Goal: Transaction & Acquisition: Purchase product/service

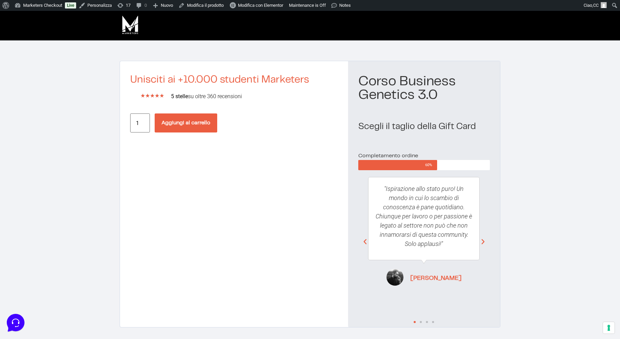
click at [245, 275] on div "Unisciti ai +10.000 studenti Marketers ★ ★ ★ ★ ★ 5/5 5 stelle su oltre 360 rece…" at bounding box center [234, 194] width 228 height 266
click at [195, 116] on button "Aggiungi al carrello" at bounding box center [186, 123] width 63 height 19
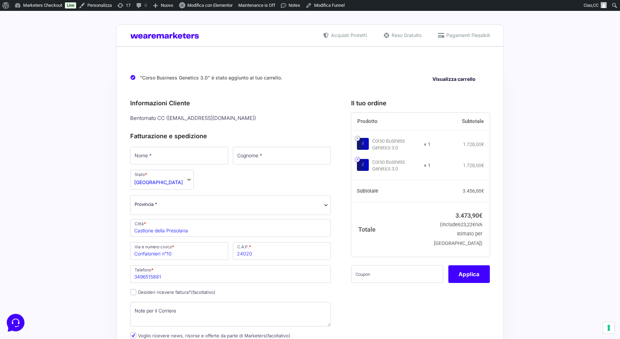
click at [359, 162] on link at bounding box center [357, 159] width 5 height 5
